Goal: Task Accomplishment & Management: Use online tool/utility

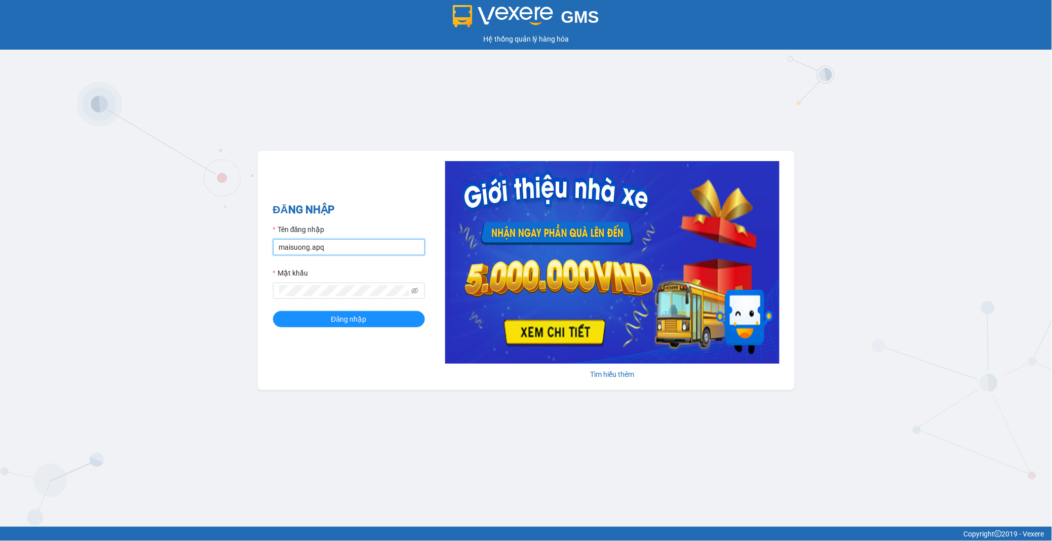
click at [315, 248] on input "maisuong.apq" at bounding box center [349, 247] width 152 height 16
type input "ngotrinh.apq"
click at [348, 317] on span "Đăng nhập" at bounding box center [348, 319] width 35 height 11
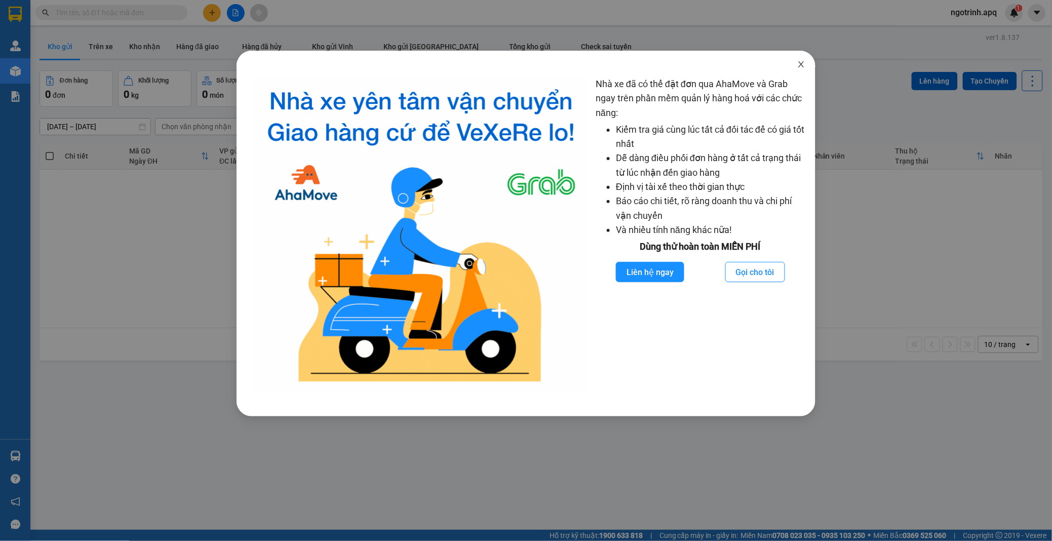
click at [803, 63] on icon "close" at bounding box center [801, 64] width 8 height 8
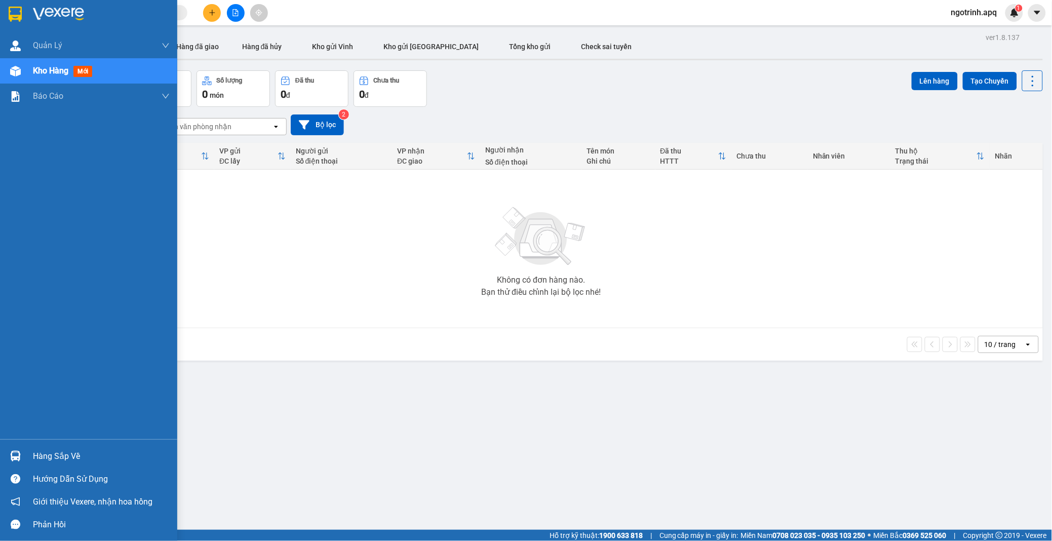
click at [49, 450] on div "Hàng sắp về" at bounding box center [101, 456] width 137 height 15
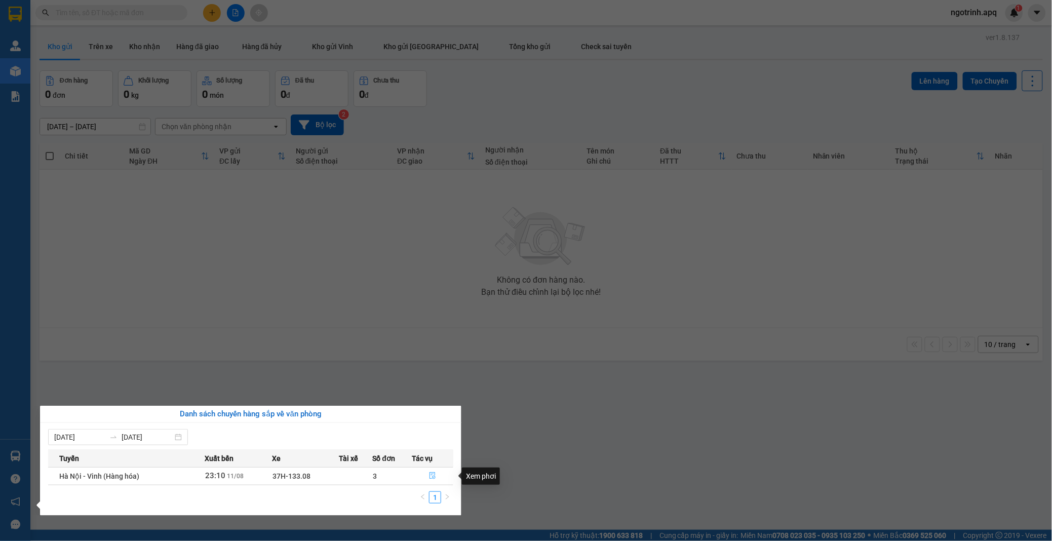
click at [429, 476] on icon "file-done" at bounding box center [432, 475] width 7 height 7
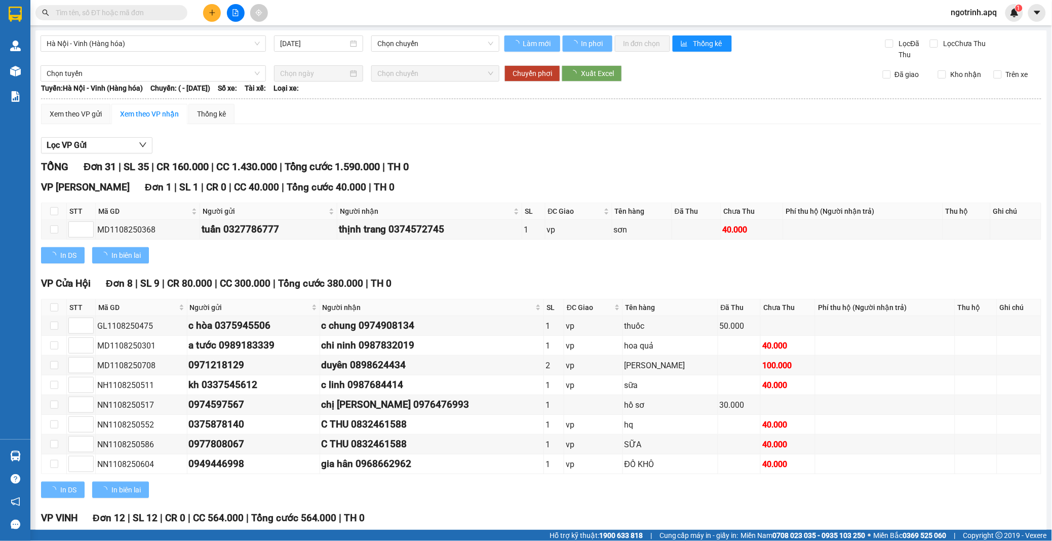
type input "11/08/2025"
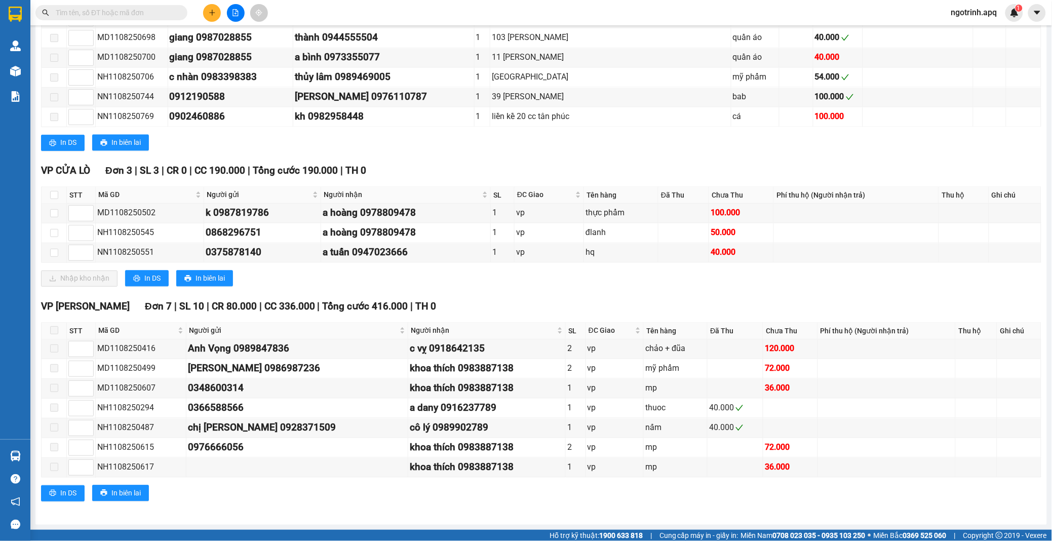
scroll to position [665, 0]
click at [54, 191] on input "checkbox" at bounding box center [54, 195] width 8 height 8
checkbox input "true"
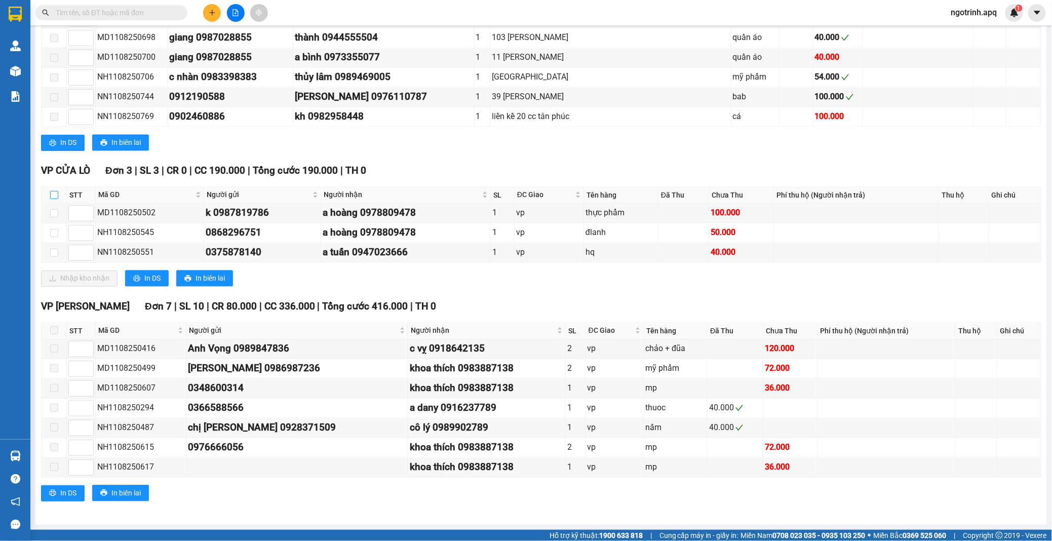
checkbox input "true"
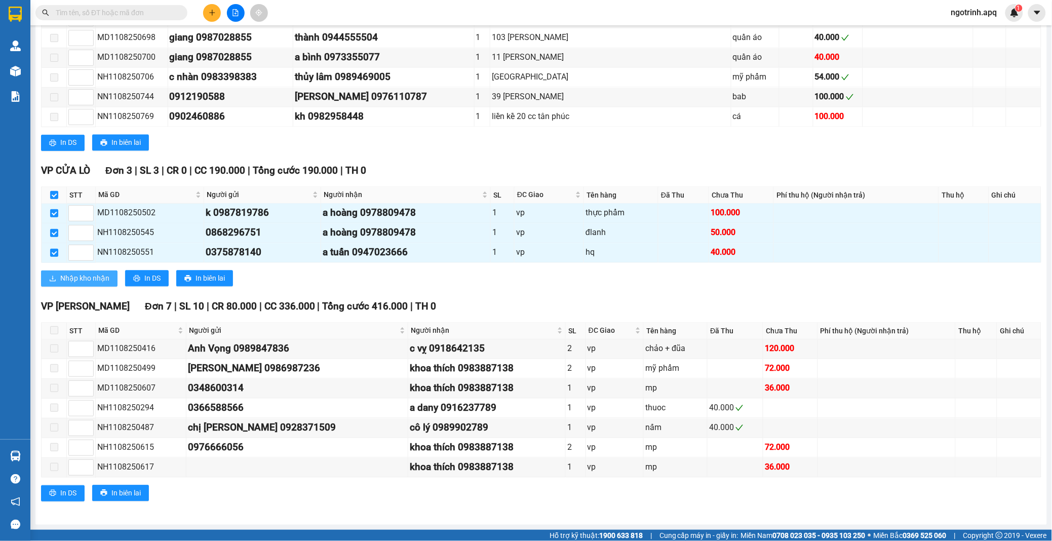
click at [69, 277] on span "Nhập kho nhận" at bounding box center [84, 278] width 49 height 11
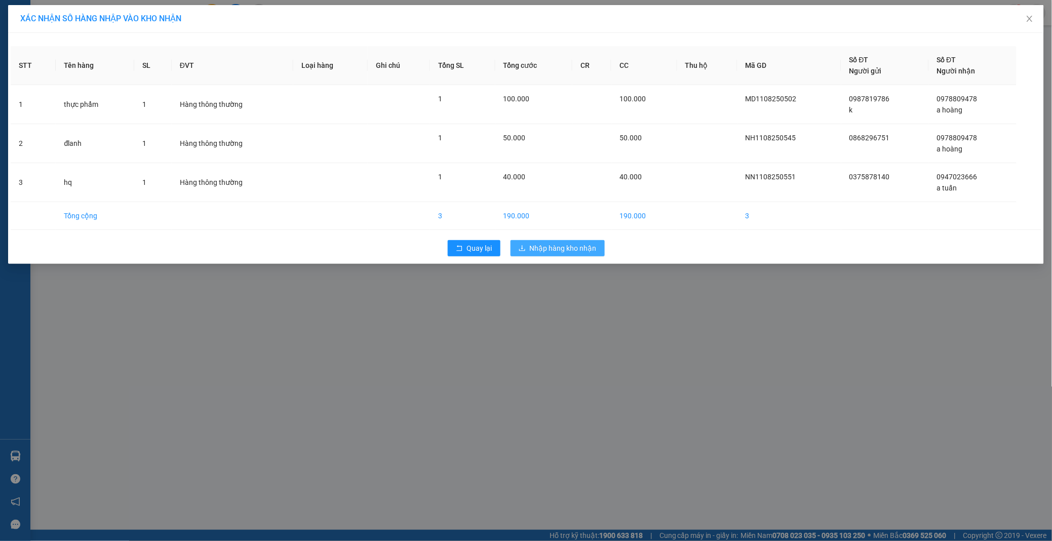
click at [548, 241] on button "Nhập hàng kho nhận" at bounding box center [558, 248] width 94 height 16
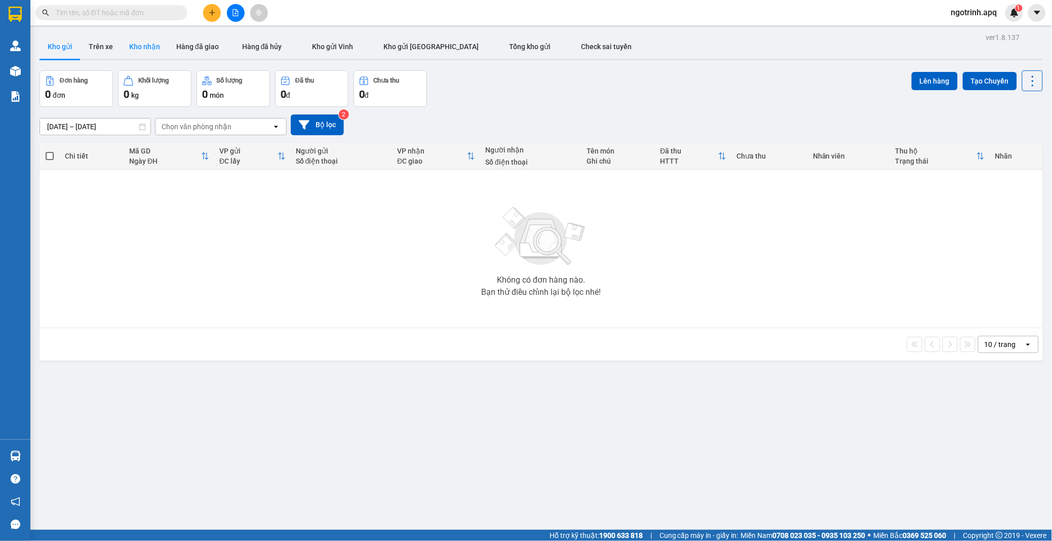
click at [140, 42] on button "Kho nhận" at bounding box center [144, 46] width 47 height 24
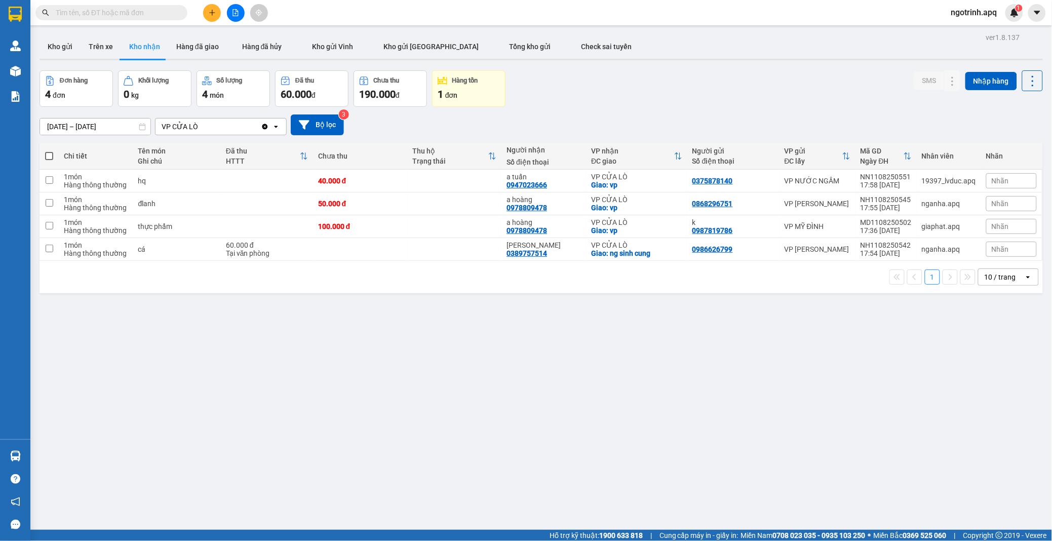
click at [992, 178] on span "Nhãn" at bounding box center [1000, 181] width 17 height 8
click at [929, 230] on div "KHÔNG NGHE" at bounding box center [935, 230] width 52 height 13
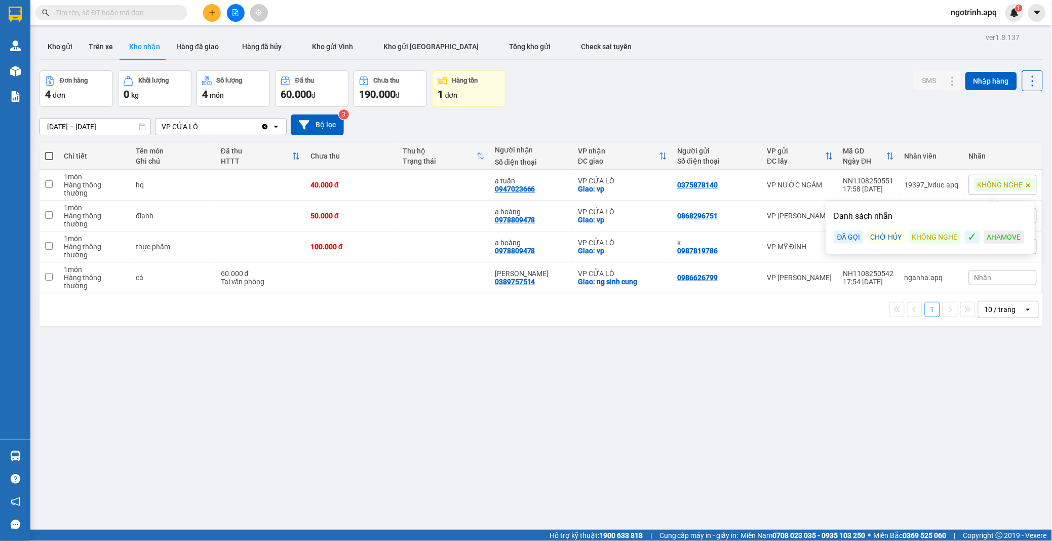
click at [860, 383] on div "ver 1.8.137 Kho gửi Trên xe Kho nhận Hàng đã giao Hàng đã hủy Kho gửi Vinh Kho …" at bounding box center [541, 300] width 1012 height 541
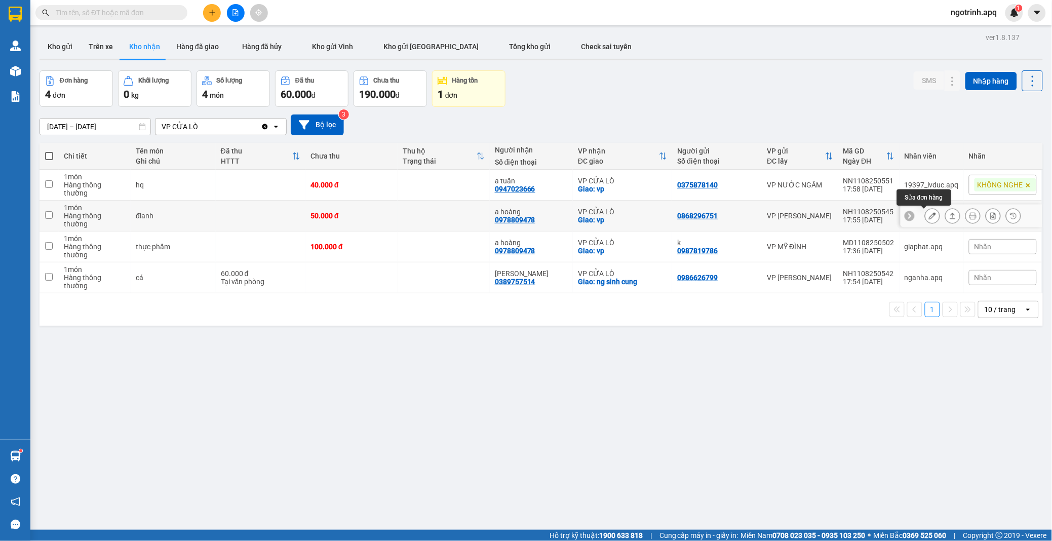
click at [926, 215] on button at bounding box center [933, 216] width 14 height 18
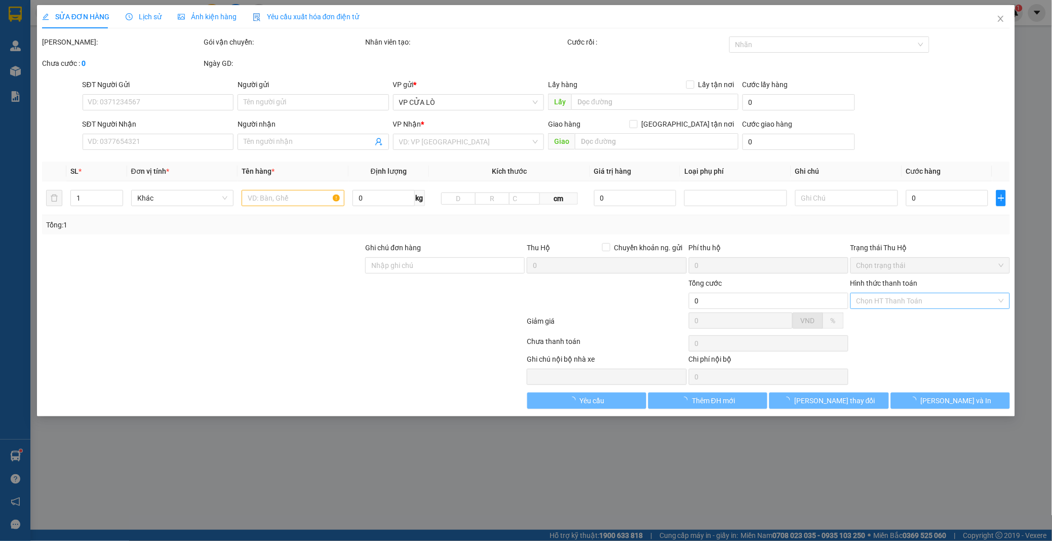
click at [868, 299] on input "Hình thức thanh toán" at bounding box center [927, 300] width 140 height 15
click at [867, 323] on div "Tại văn phòng" at bounding box center [930, 321] width 147 height 11
type input "0"
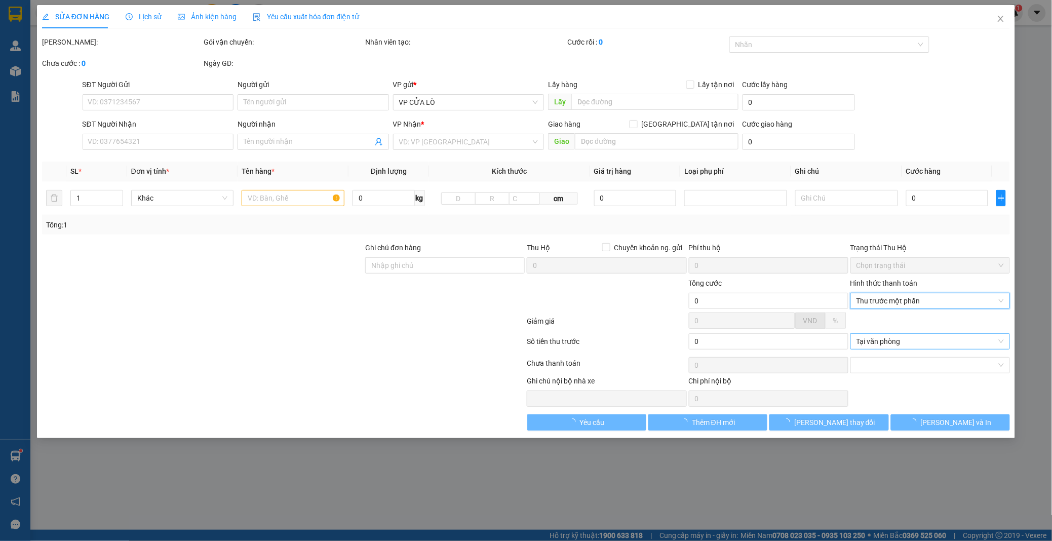
click at [877, 345] on span "Tại văn phòng" at bounding box center [930, 341] width 147 height 15
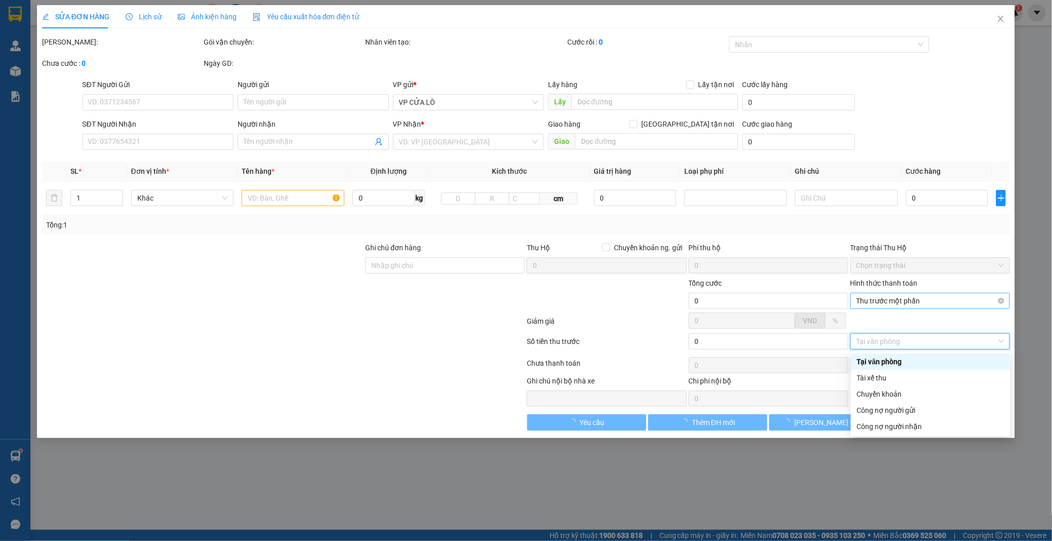
click at [864, 299] on span "Thu trước một phần" at bounding box center [930, 300] width 147 height 15
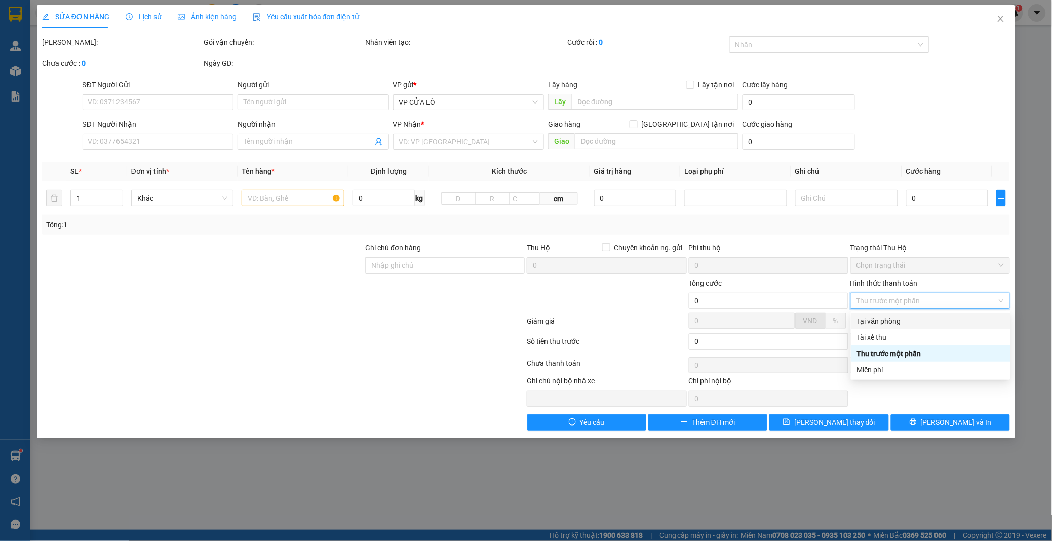
click at [875, 322] on div "Tại văn phòng" at bounding box center [930, 321] width 147 height 11
click at [858, 300] on span "Thu trước một phần" at bounding box center [930, 300] width 147 height 15
click at [884, 317] on div "Tại văn phòng" at bounding box center [930, 321] width 147 height 11
click at [1002, 19] on icon "close" at bounding box center [1001, 19] width 8 height 8
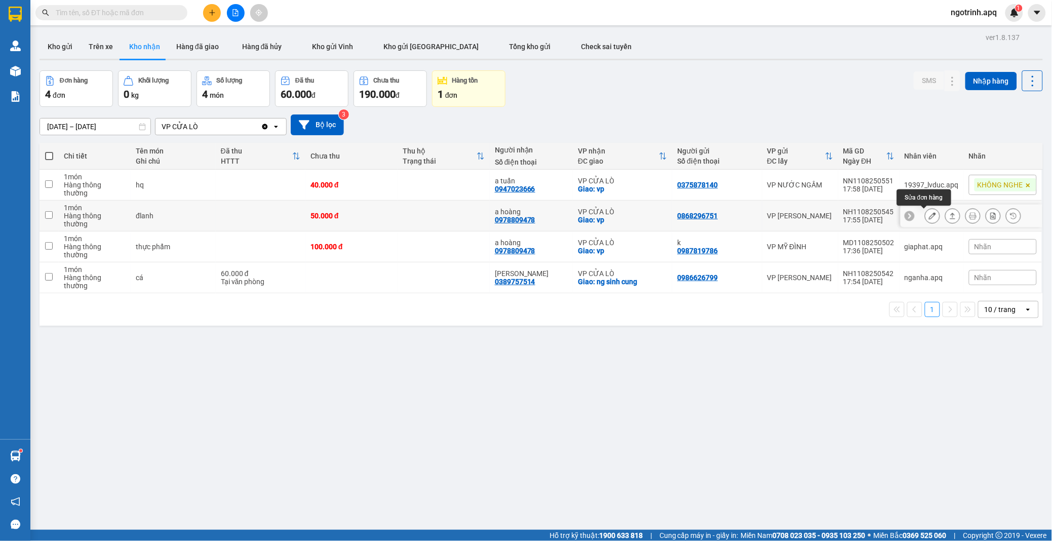
click at [929, 214] on icon at bounding box center [932, 215] width 7 height 7
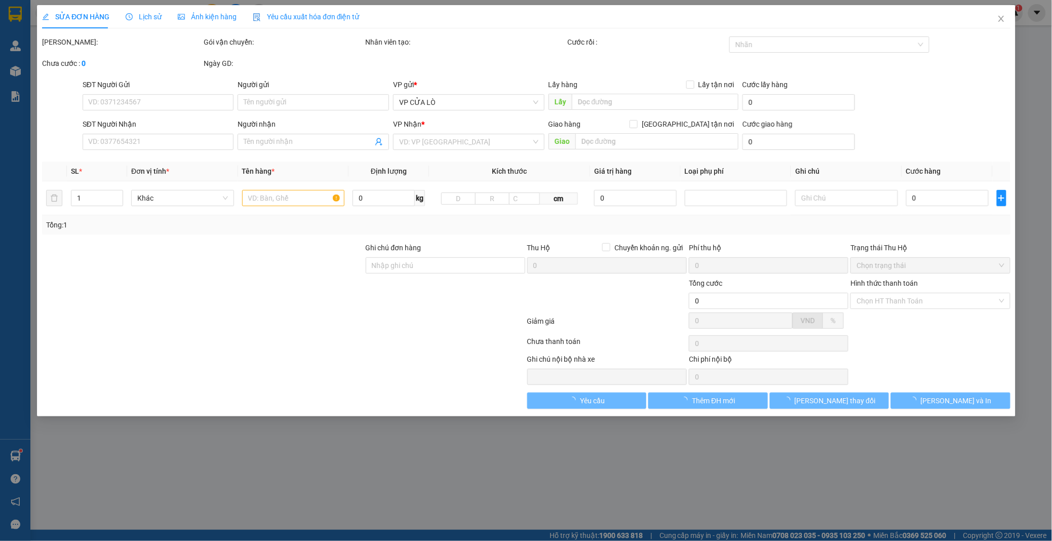
type input "0868296751"
type input "0978809478"
type input "a hoàng"
checkbox input "true"
type input "vp"
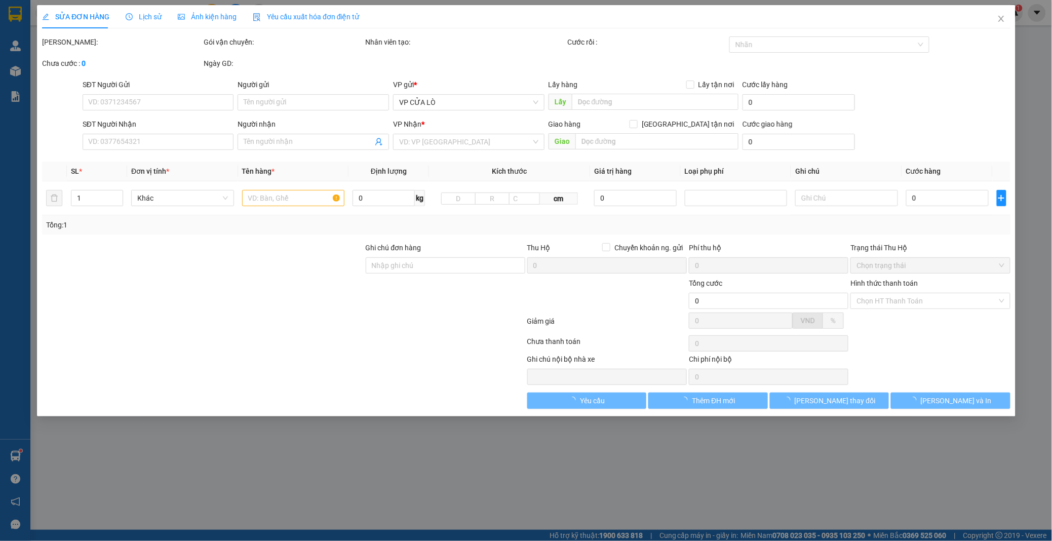
type input "50.000"
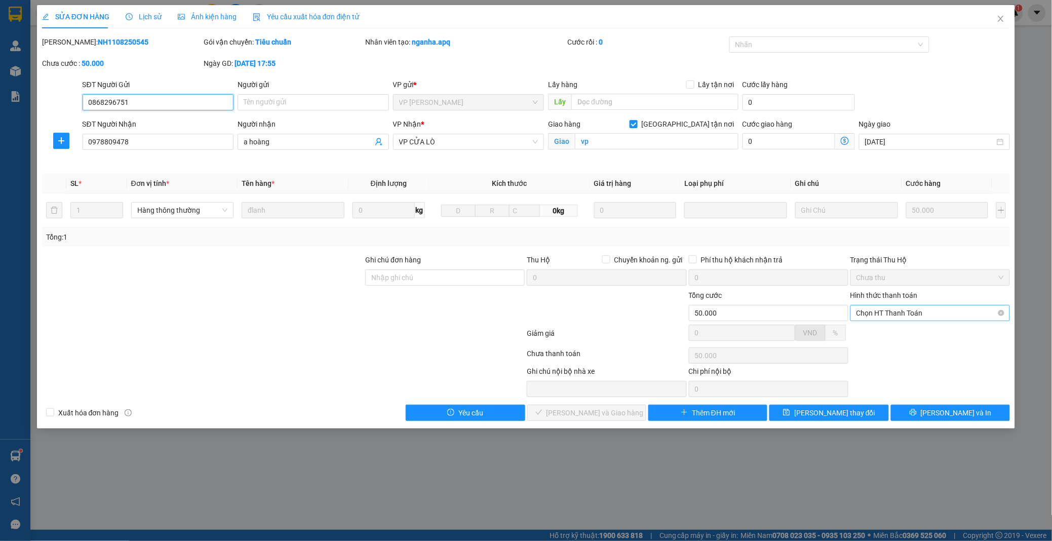
click at [872, 311] on span "Chọn HT Thanh Toán" at bounding box center [930, 312] width 147 height 15
click at [869, 329] on div "Tại văn phòng" at bounding box center [930, 333] width 147 height 11
type input "0"
click at [581, 407] on button "Lưu và Giao hàng" at bounding box center [586, 413] width 119 height 16
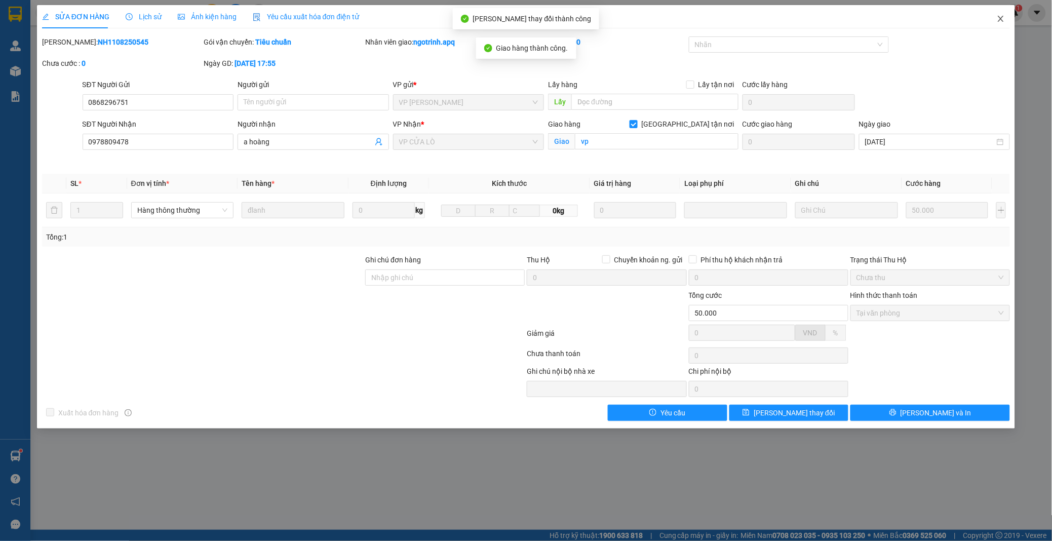
click at [1001, 15] on icon "close" at bounding box center [1001, 19] width 8 height 8
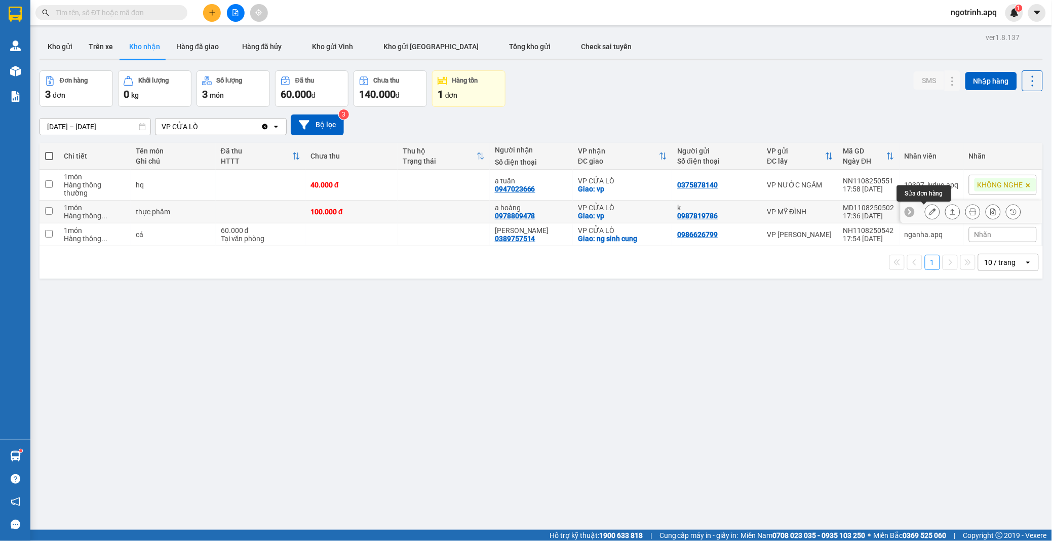
click at [929, 214] on icon at bounding box center [932, 211] width 7 height 7
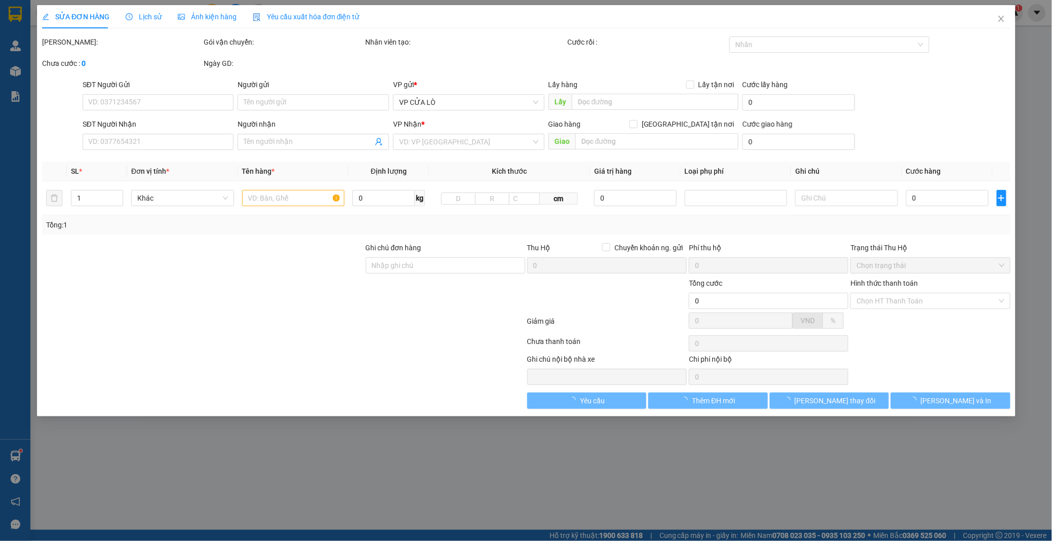
type input "0987819786"
type input "k"
type input "0978809478"
type input "a hoàng"
checkbox input "true"
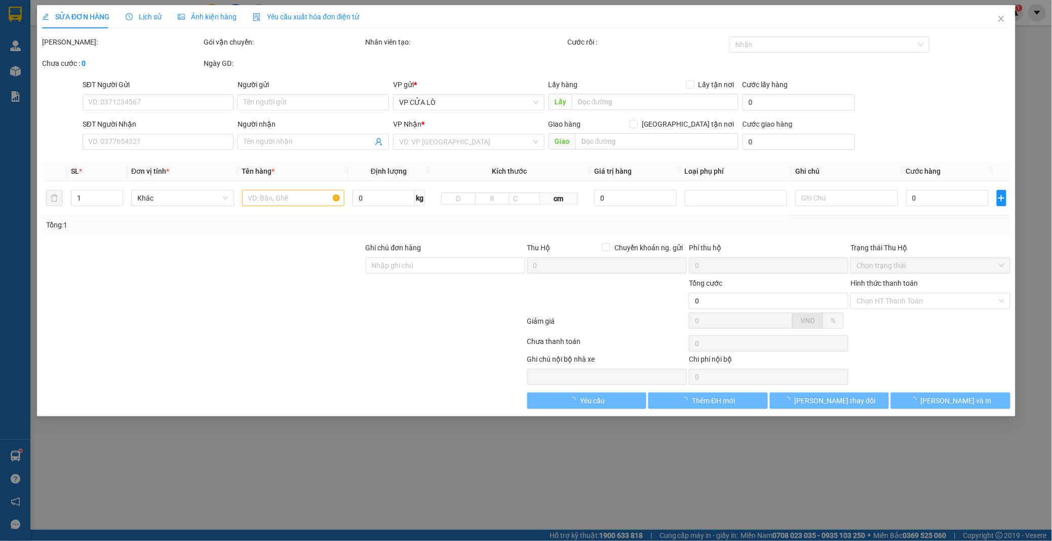
type input "vp"
type input "100.000"
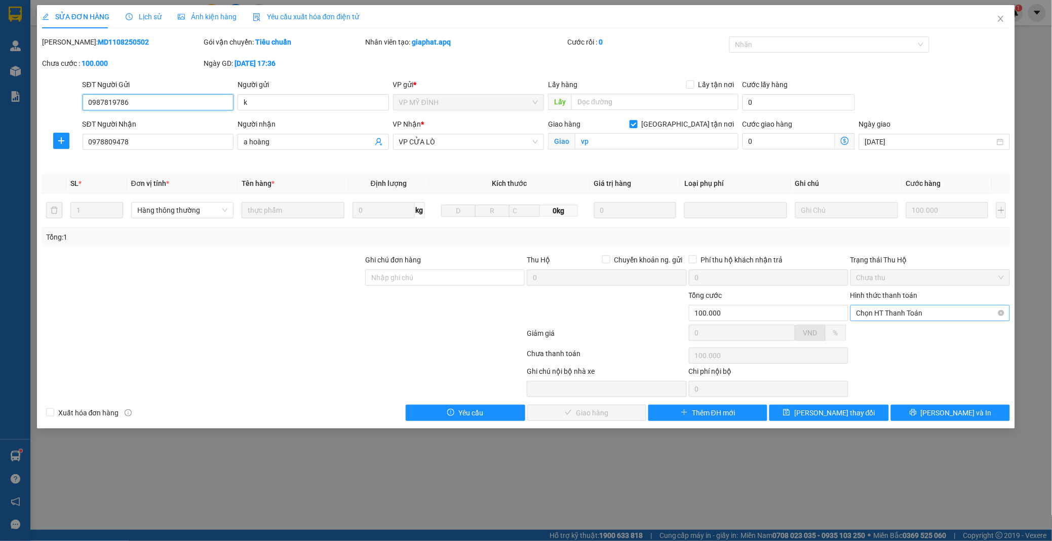
click at [895, 313] on span "Chọn HT Thanh Toán" at bounding box center [930, 312] width 147 height 15
click at [883, 332] on div "Tại văn phòng" at bounding box center [930, 333] width 147 height 11
type input "0"
drag, startPoint x: 588, startPoint y: 411, endPoint x: 634, endPoint y: 398, distance: 47.6
click at [589, 411] on span "Lưu và Giao hàng" at bounding box center [595, 412] width 97 height 11
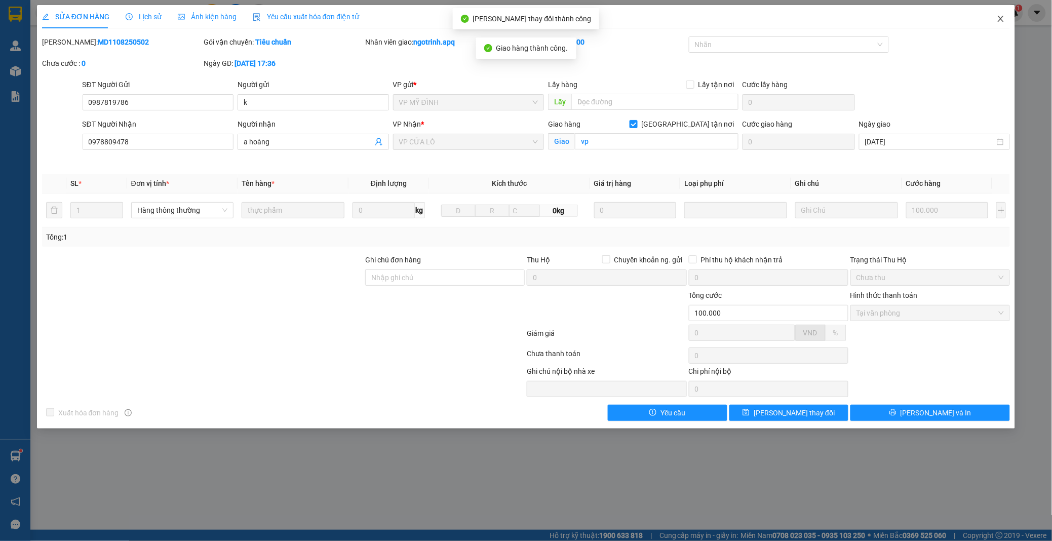
click at [1003, 16] on icon "close" at bounding box center [1001, 19] width 8 height 8
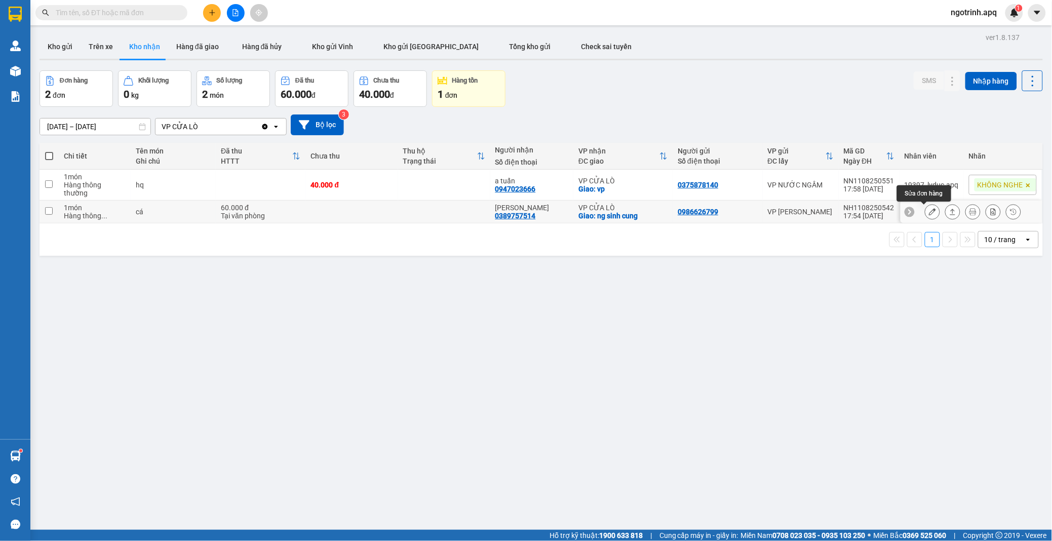
click at [929, 211] on icon at bounding box center [932, 211] width 7 height 7
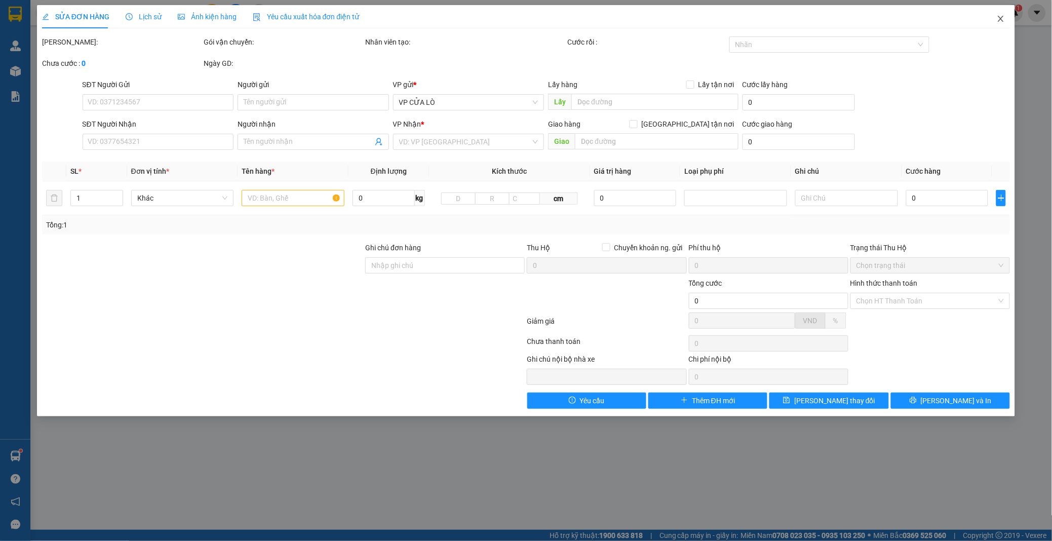
click at [1000, 15] on icon "close" at bounding box center [1001, 19] width 8 height 8
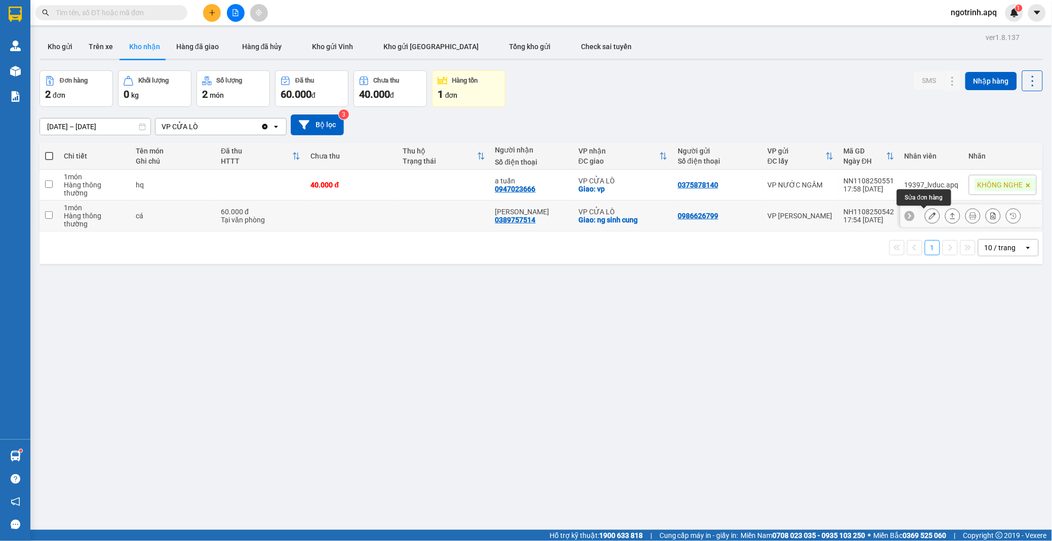
click at [929, 214] on icon at bounding box center [932, 215] width 7 height 7
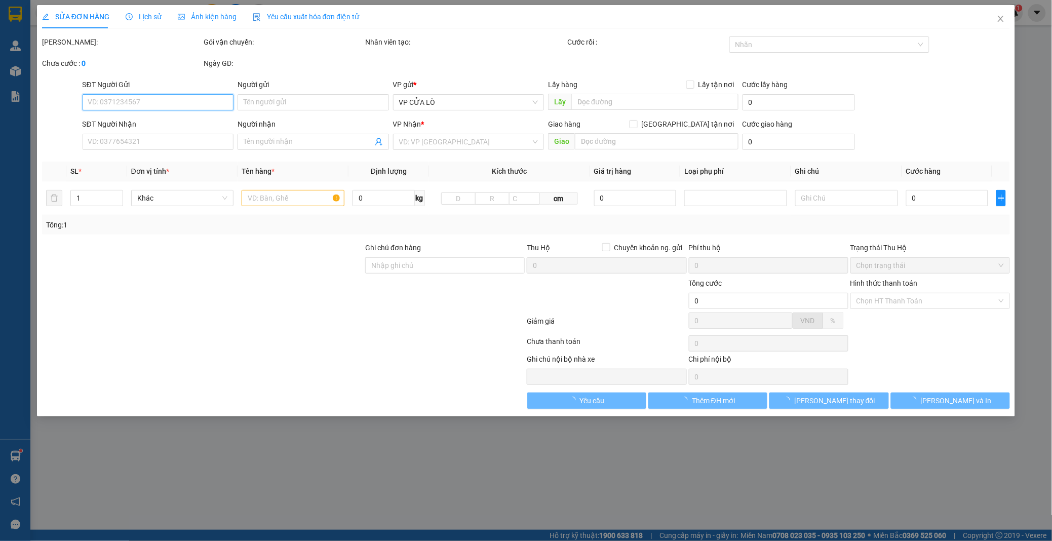
type input "0986626799"
type input "0389757514"
type input "chi quỳnh"
checkbox input "true"
type input "ng sinh cung"
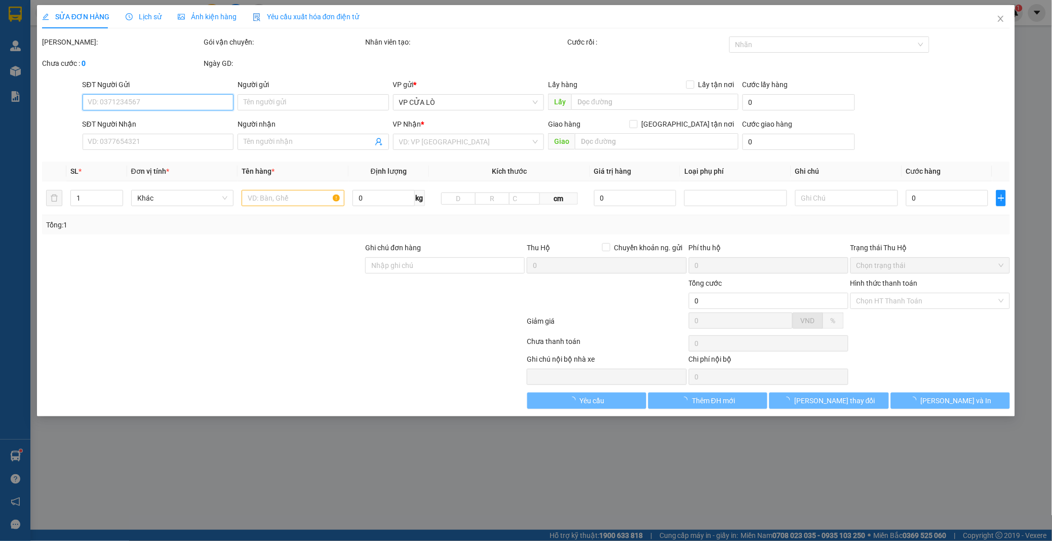
type input "60.000"
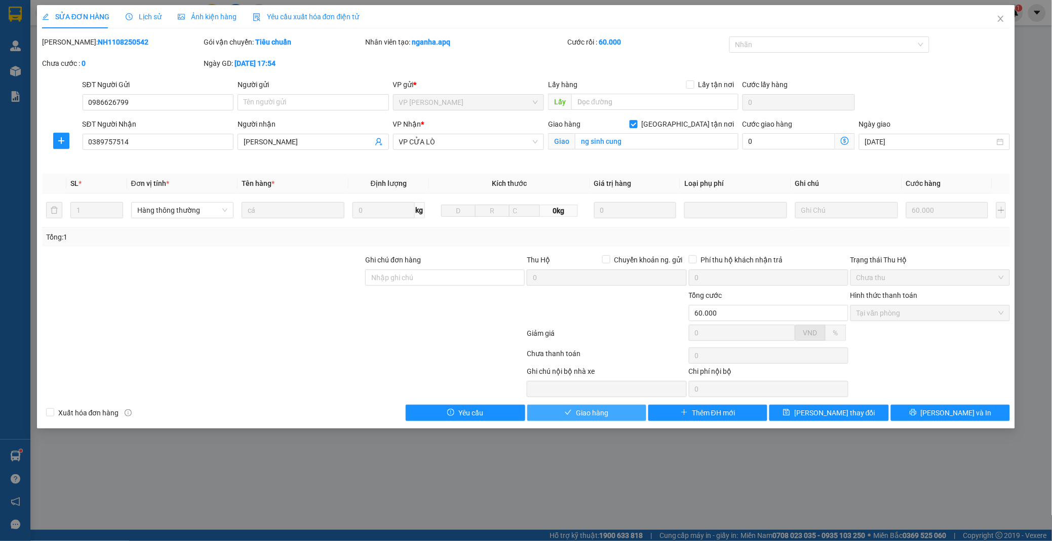
click at [617, 412] on button "Giao hàng" at bounding box center [586, 413] width 119 height 16
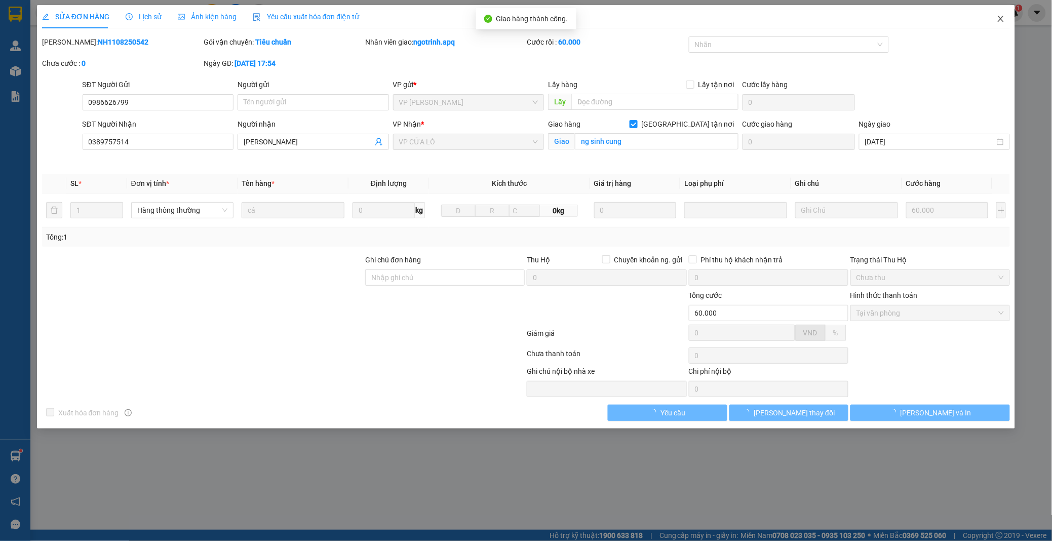
click at [1000, 18] on icon "close" at bounding box center [1001, 19] width 8 height 8
